Goal: Find specific page/section: Find specific page/section

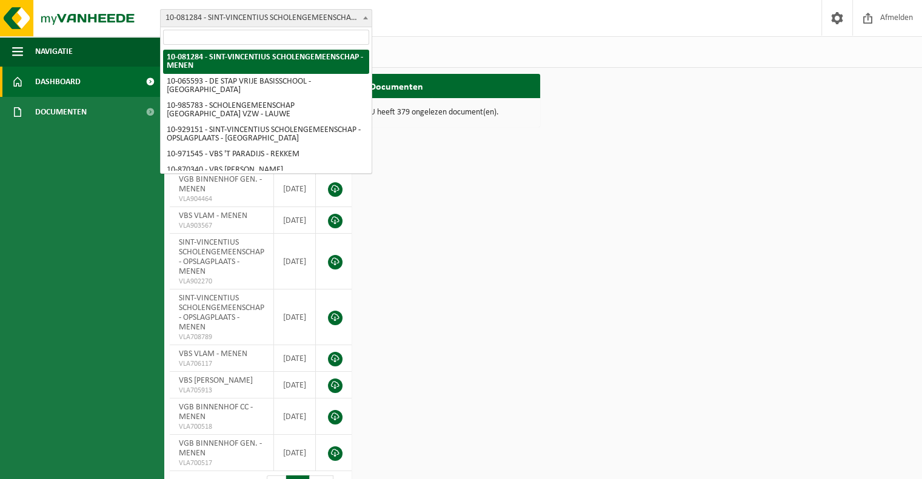
click at [367, 19] on span at bounding box center [365, 18] width 12 height 16
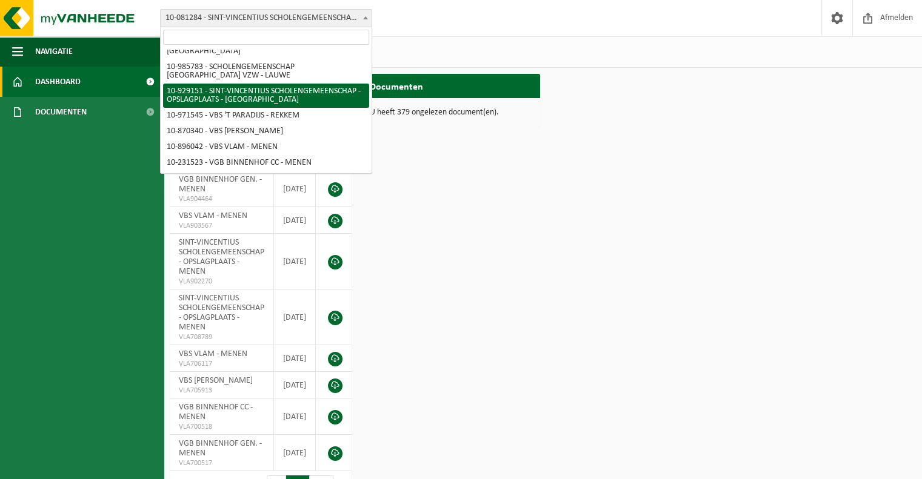
scroll to position [79, 0]
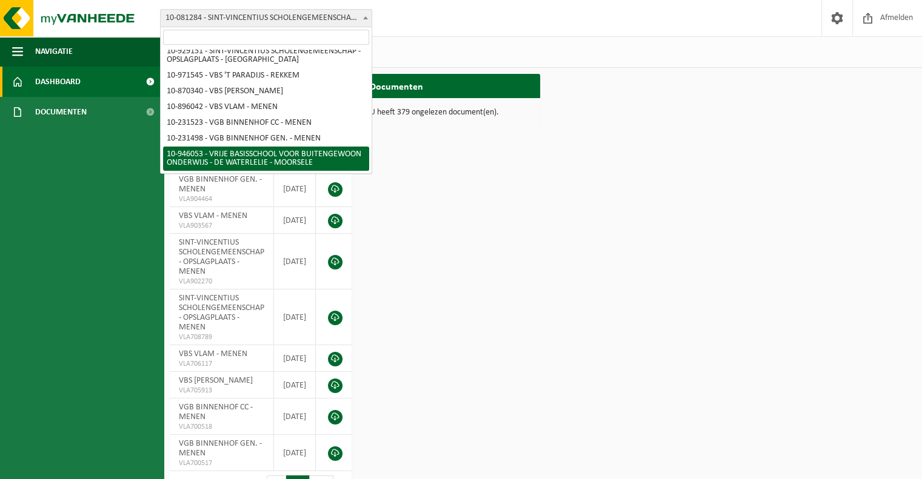
select select "141549"
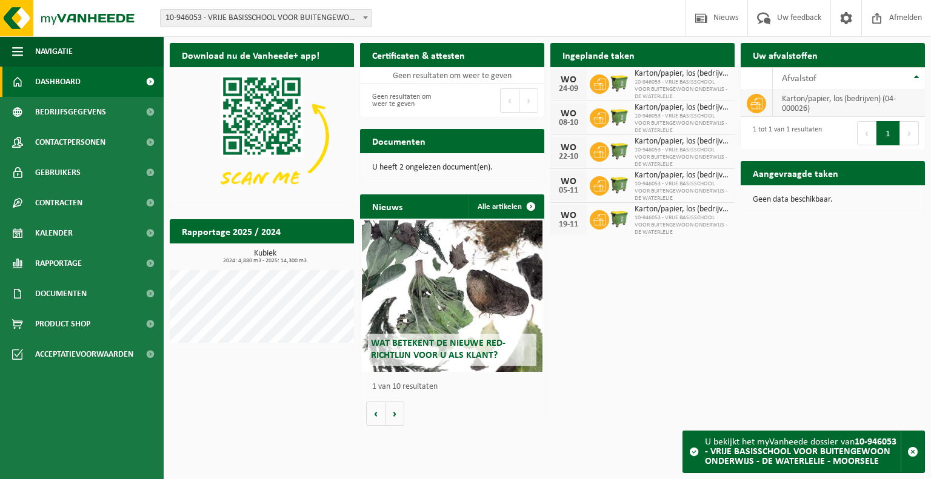
click at [817, 102] on td "karton/papier, los (bedrijven) (04-000026)" at bounding box center [849, 103] width 152 height 27
click at [91, 140] on span "Contactpersonen" at bounding box center [70, 142] width 70 height 30
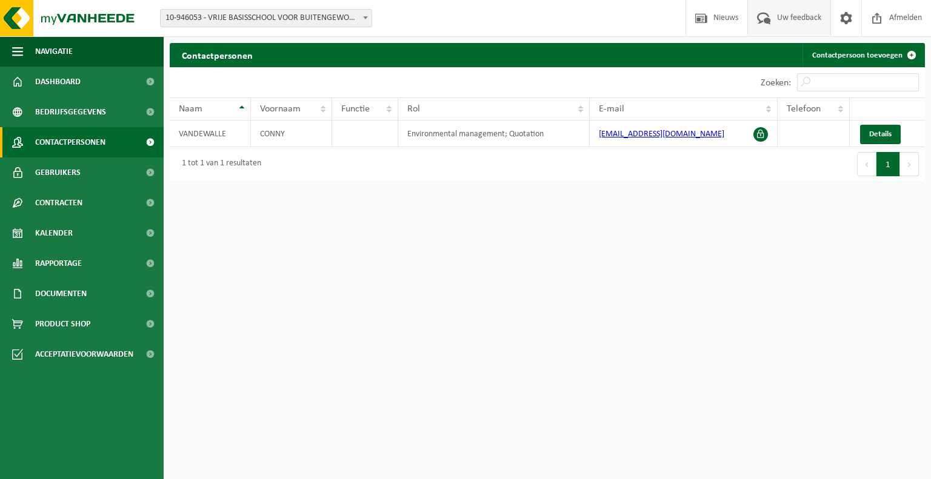
click at [794, 21] on span "Uw feedback" at bounding box center [799, 18] width 50 height 36
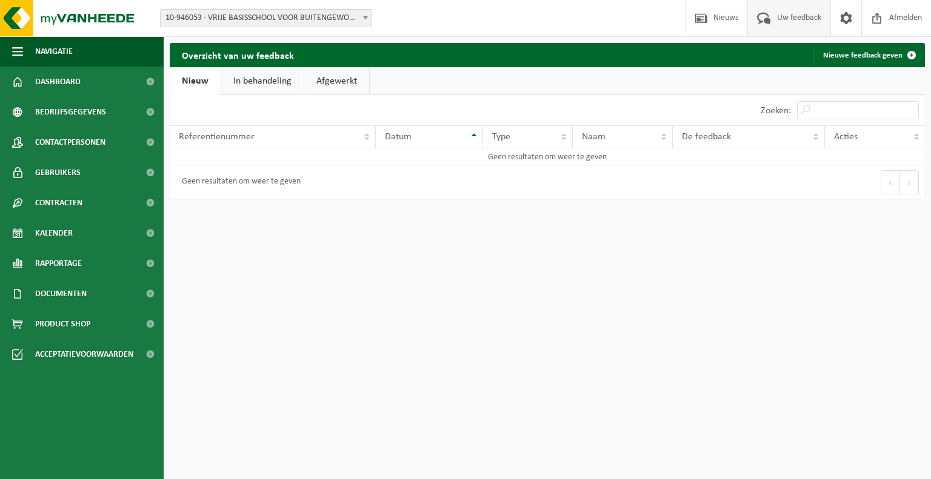
click at [259, 81] on link "In behandeling" at bounding box center [262, 81] width 82 height 28
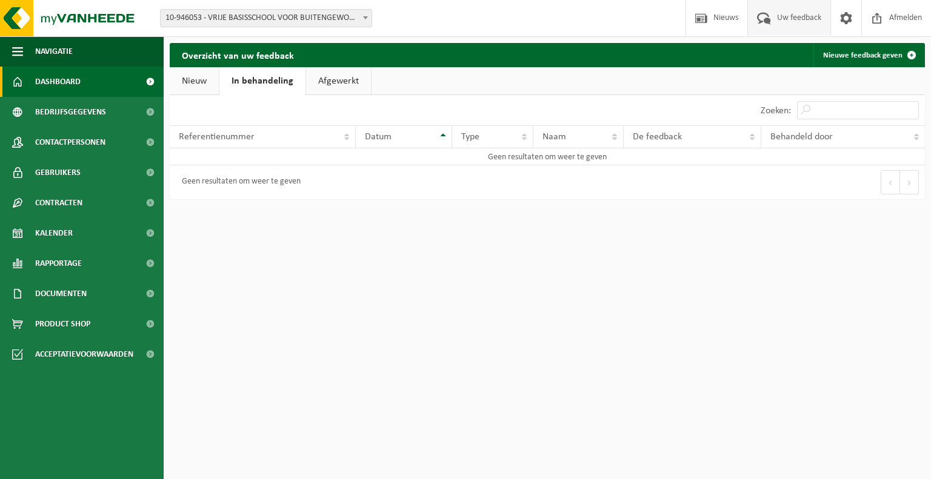
click at [67, 82] on span "Dashboard" at bounding box center [57, 82] width 45 height 30
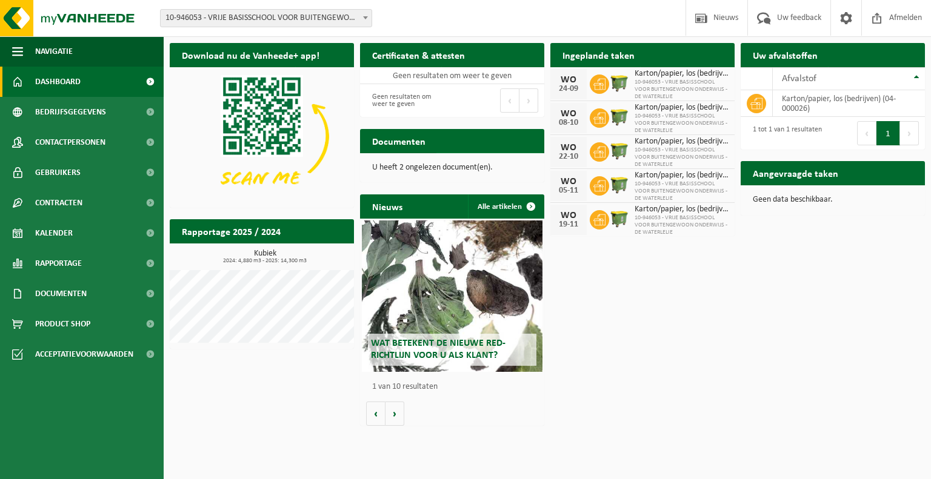
click at [477, 153] on link "Bekijk uw documenten" at bounding box center [489, 165] width 107 height 24
